Goal: Task Accomplishment & Management: Use online tool/utility

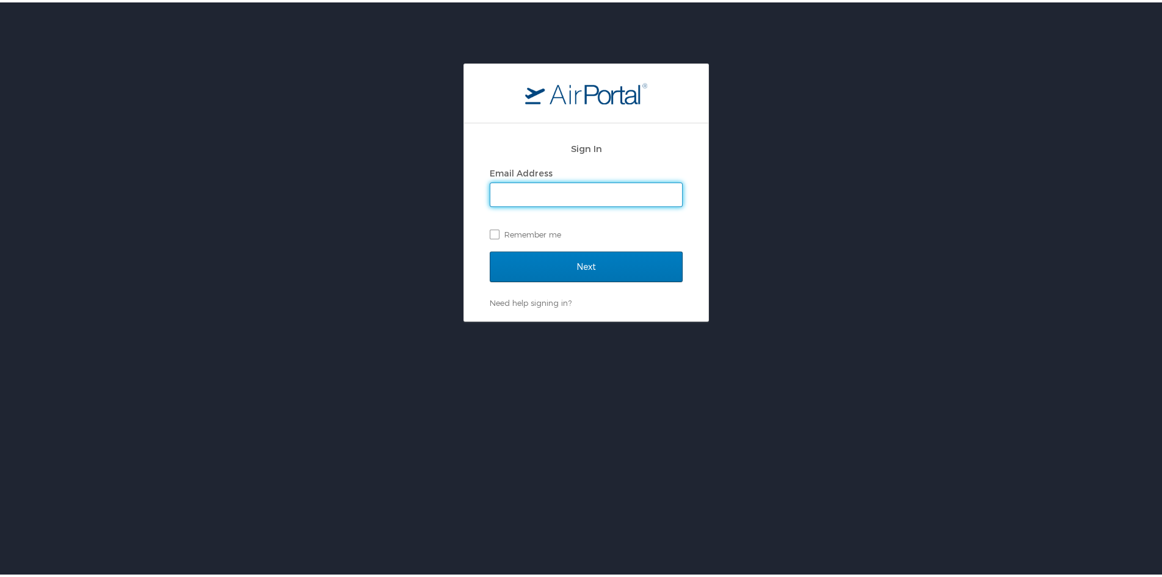
click at [532, 198] on input "Email Address" at bounding box center [586, 192] width 192 height 23
type input "[EMAIL_ADDRESS][DOMAIN_NAME]"
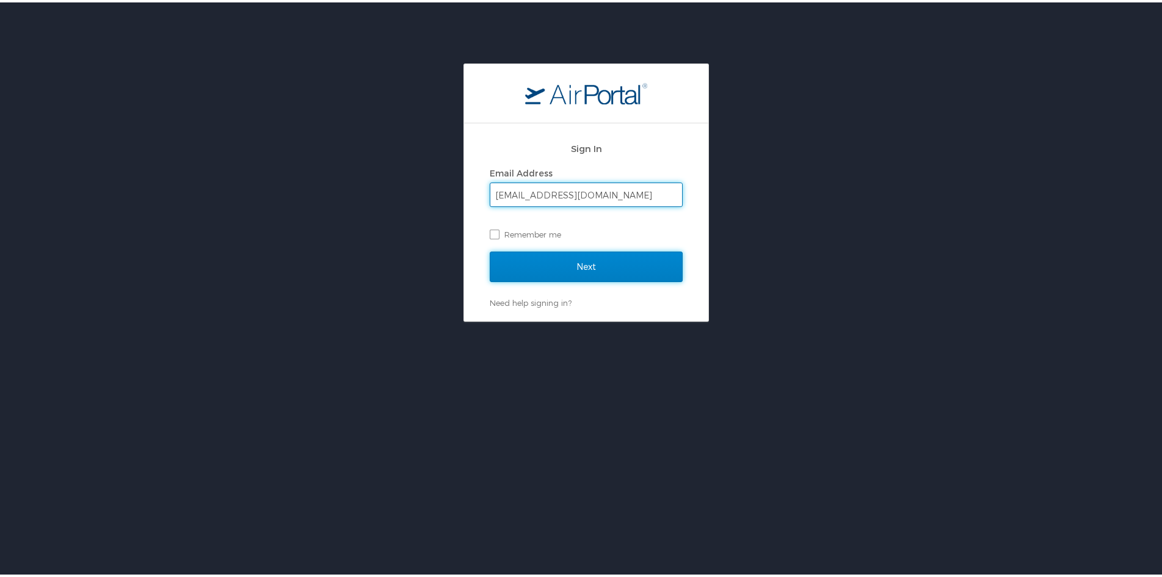
click at [558, 259] on input "Next" at bounding box center [586, 264] width 193 height 31
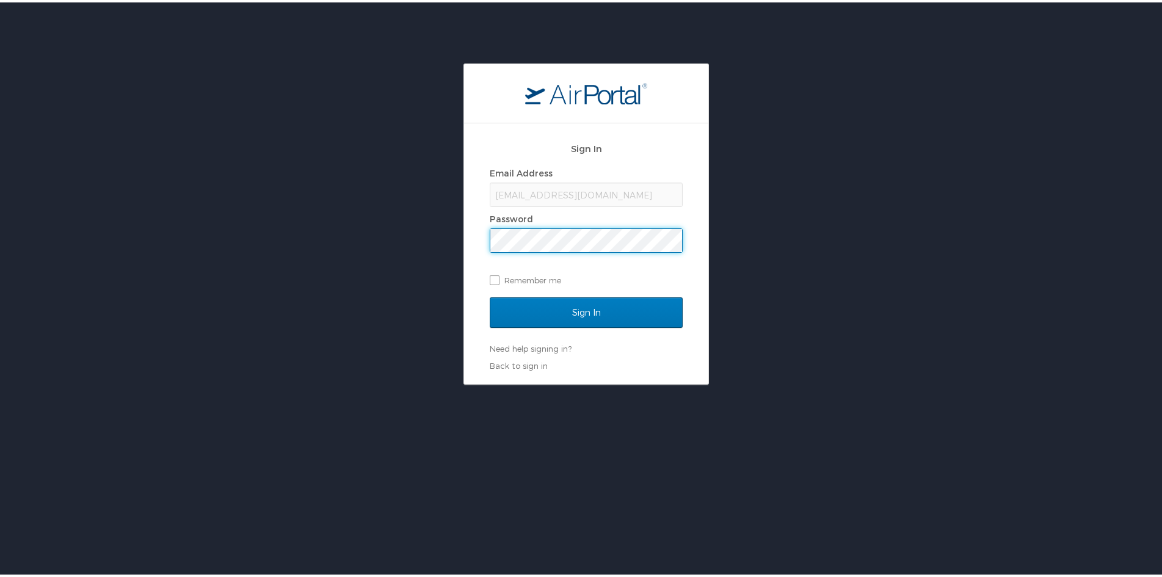
click at [490, 295] on input "Sign In" at bounding box center [586, 310] width 193 height 31
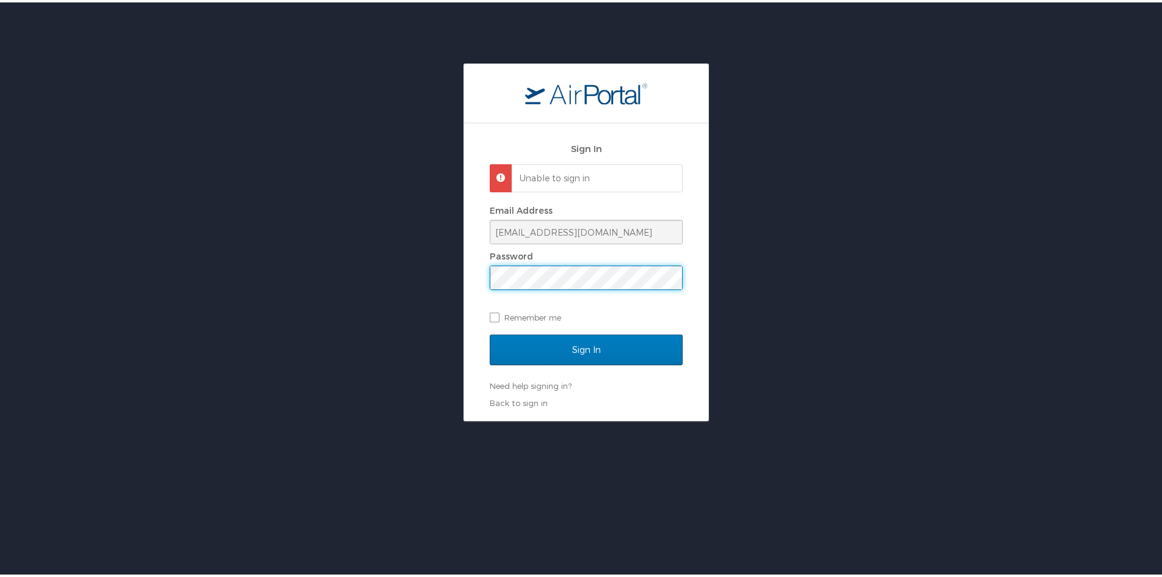
click at [490, 332] on input "Sign In" at bounding box center [586, 347] width 193 height 31
click at [310, 244] on div "Sign In Unable to sign in Email Address morgandaldridge@gmail.com Password Reme…" at bounding box center [586, 240] width 1172 height 358
click at [490, 332] on input "Sign In" at bounding box center [586, 347] width 193 height 31
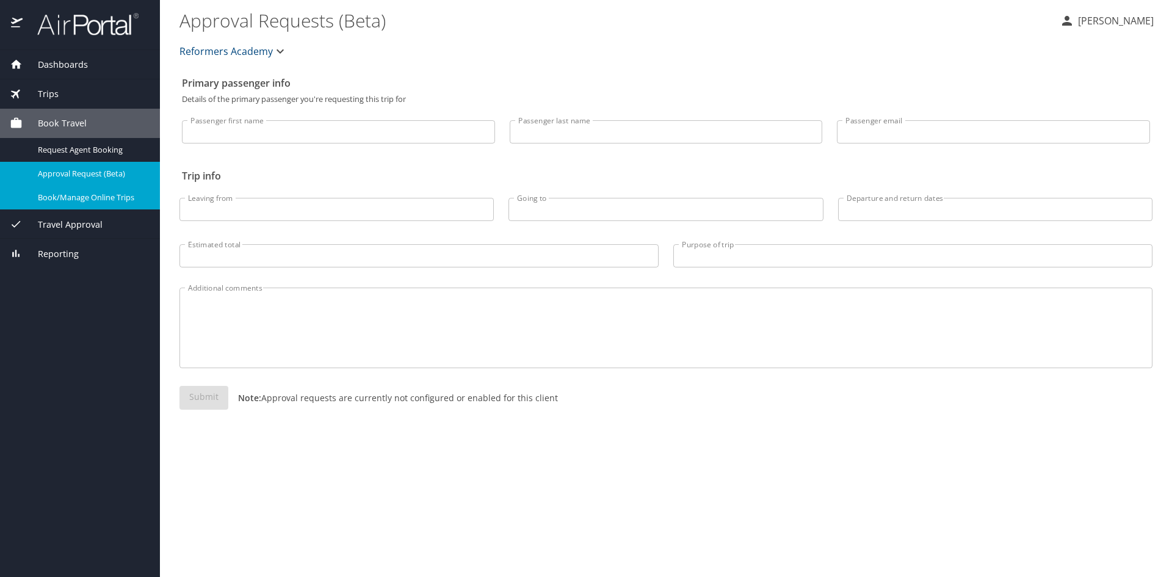
click at [69, 200] on span "Book/Manage Online Trips" at bounding box center [91, 198] width 107 height 12
